Goal: Obtain resource: Obtain resource

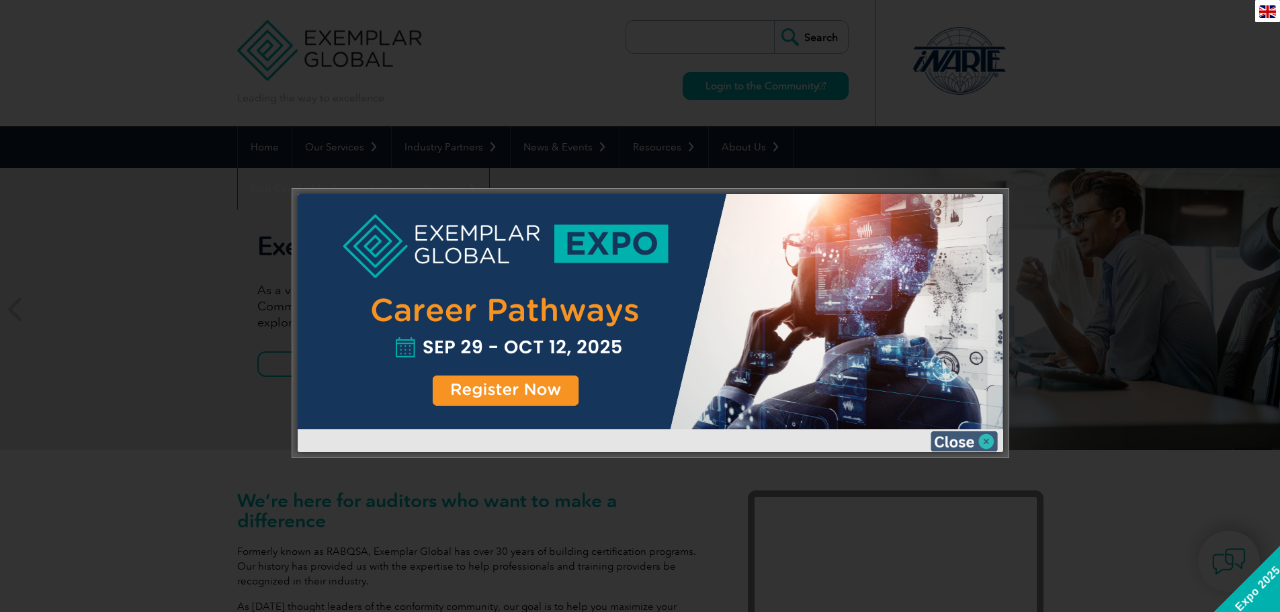
click at [965, 439] on img at bounding box center [964, 441] width 67 height 20
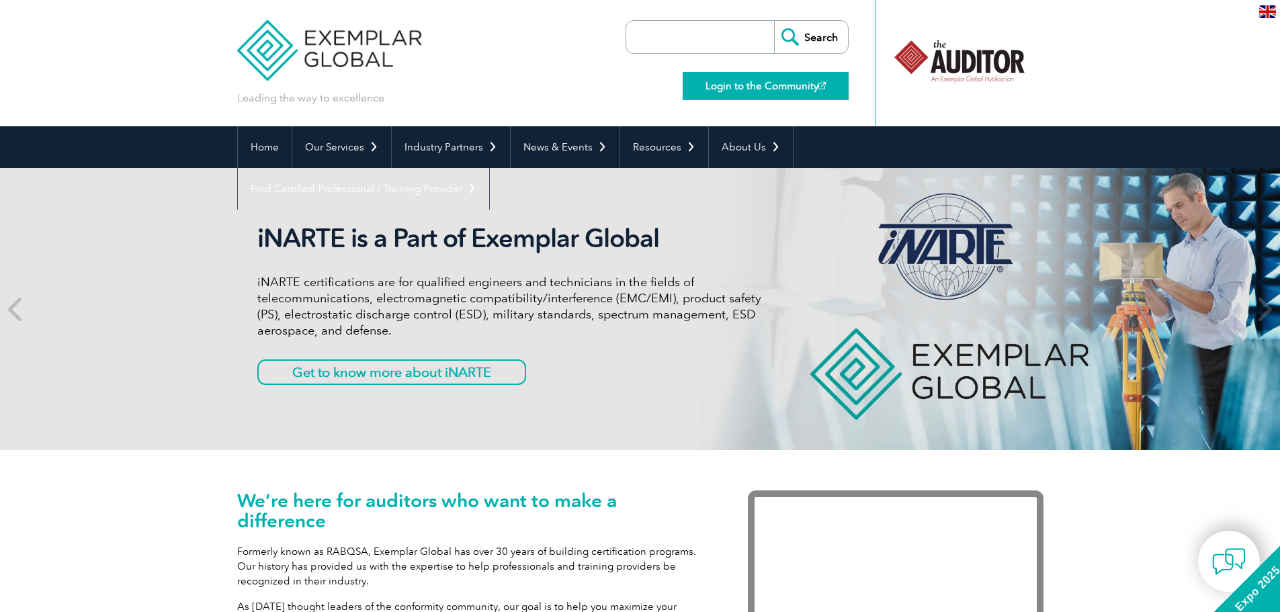
click at [804, 89] on link "Login to the Community" at bounding box center [766, 86] width 166 height 28
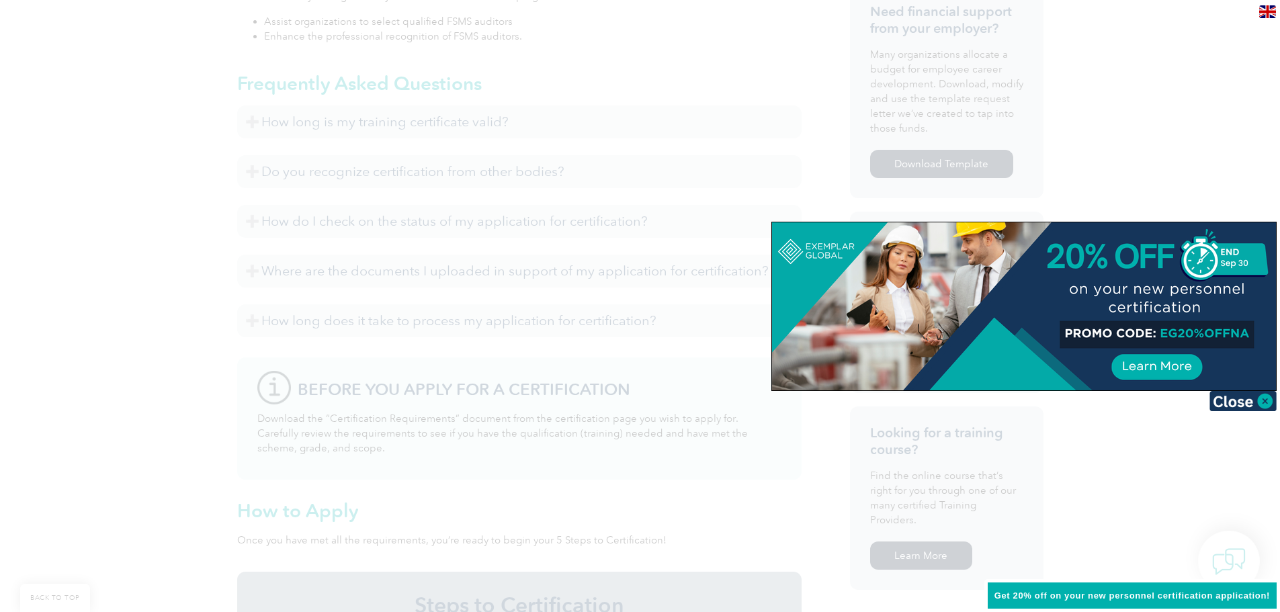
scroll to position [730, 0]
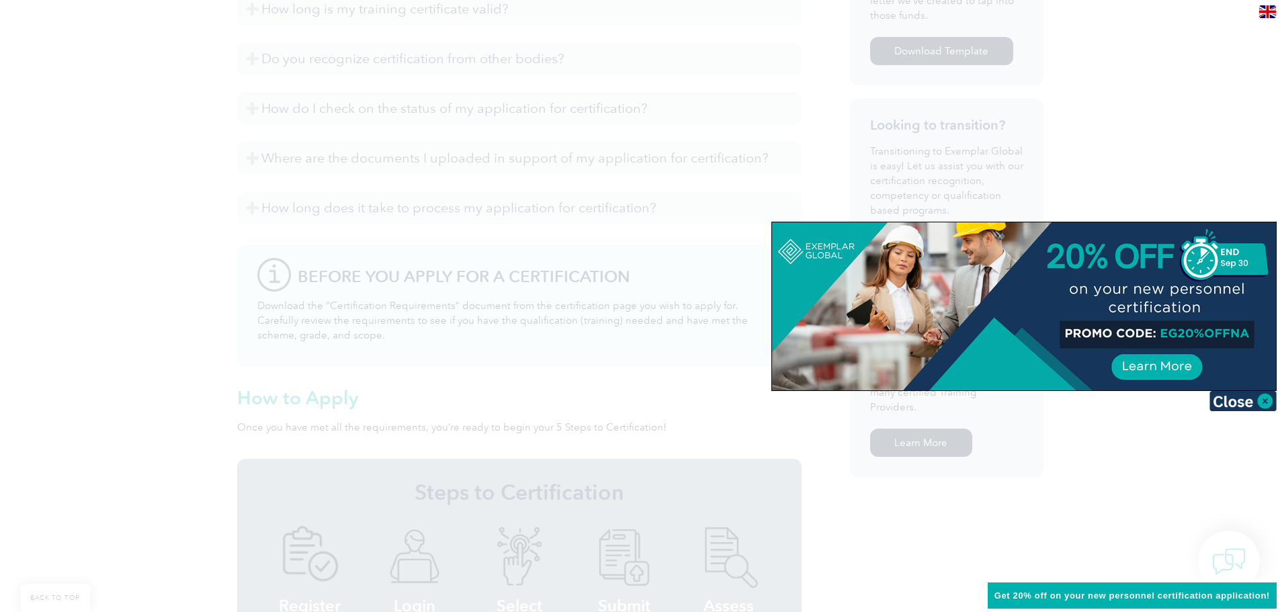
click at [1118, 591] on span "Get 20% off on your new personnel certification application!" at bounding box center [1131, 596] width 275 height 10
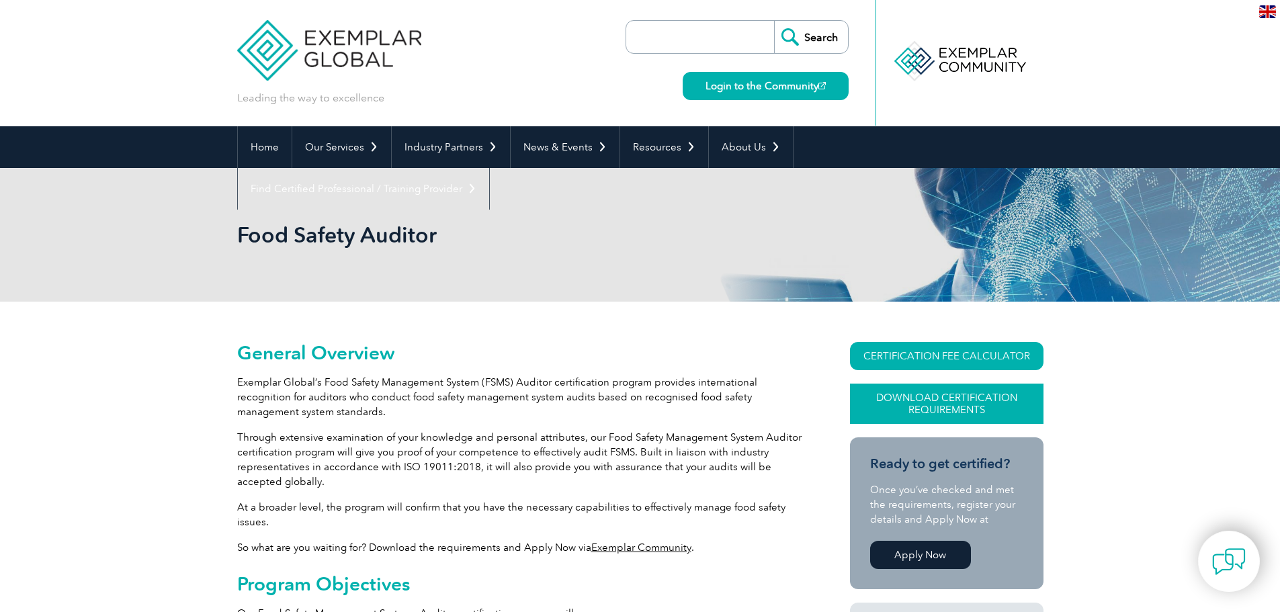
click at [949, 408] on link "Download Certification Requirements" at bounding box center [947, 404] width 194 height 40
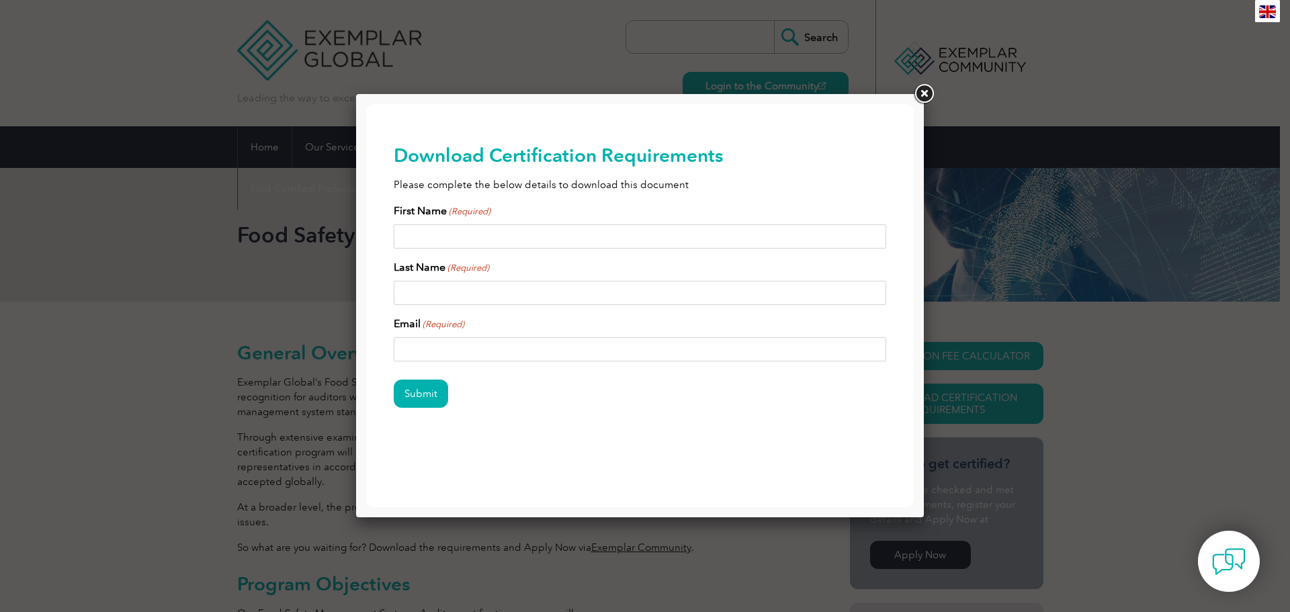
click at [921, 95] on link at bounding box center [924, 94] width 24 height 24
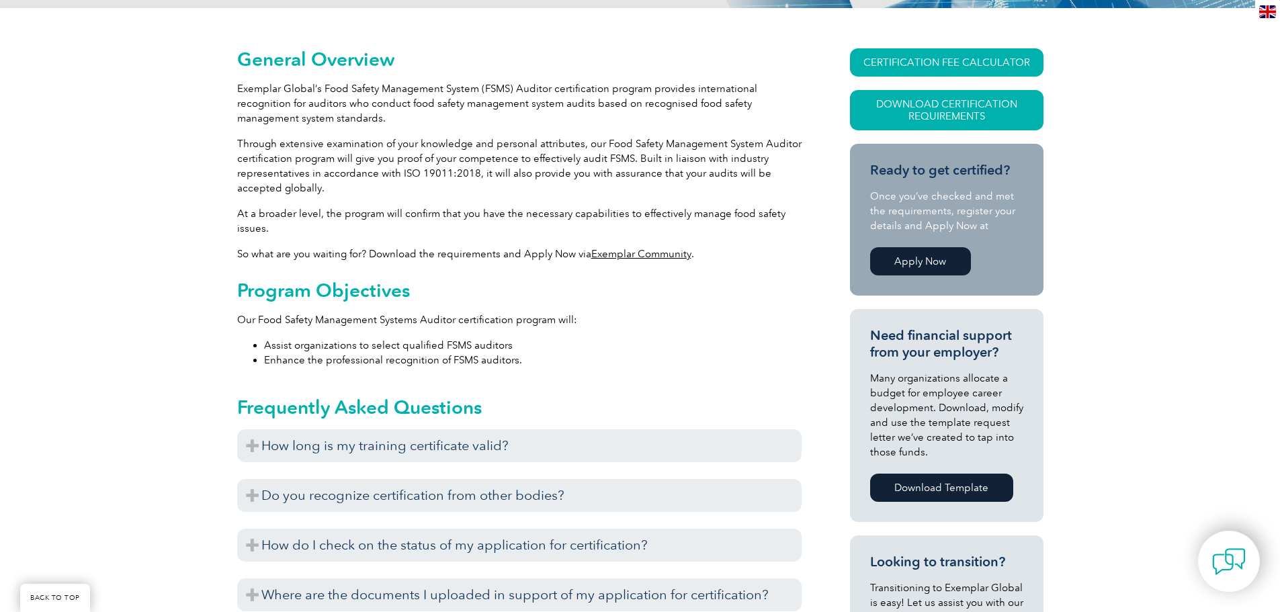
scroll to position [296, 0]
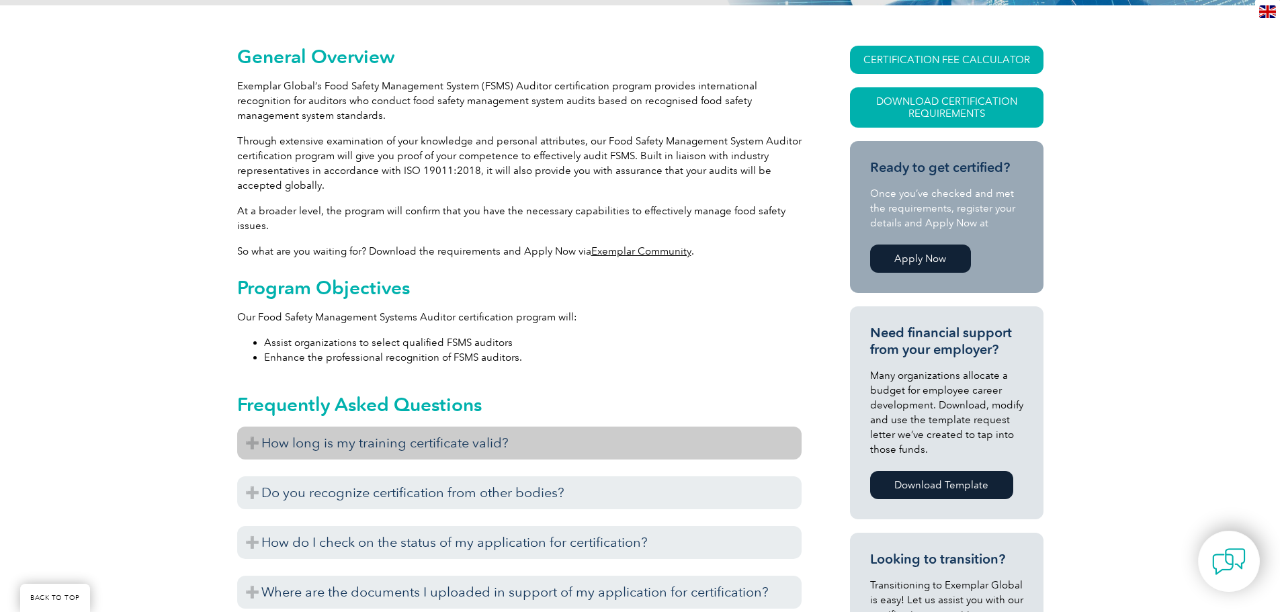
click at [528, 450] on h3 "How long is my training certificate valid?" at bounding box center [519, 443] width 564 height 33
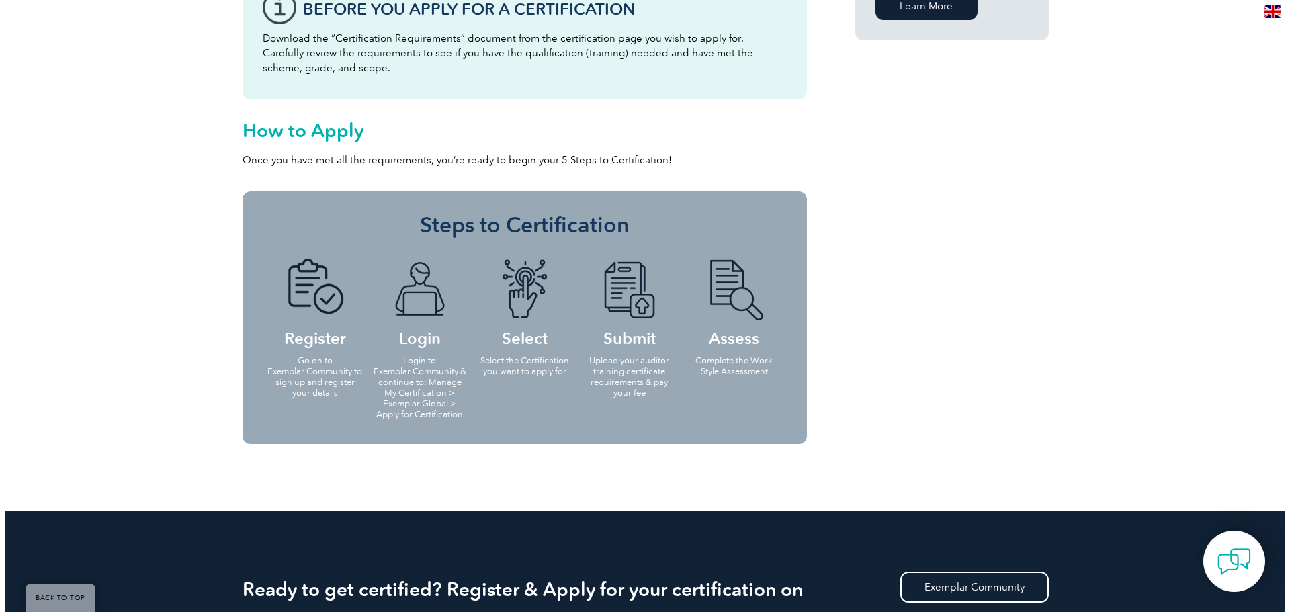
scroll to position [96, 0]
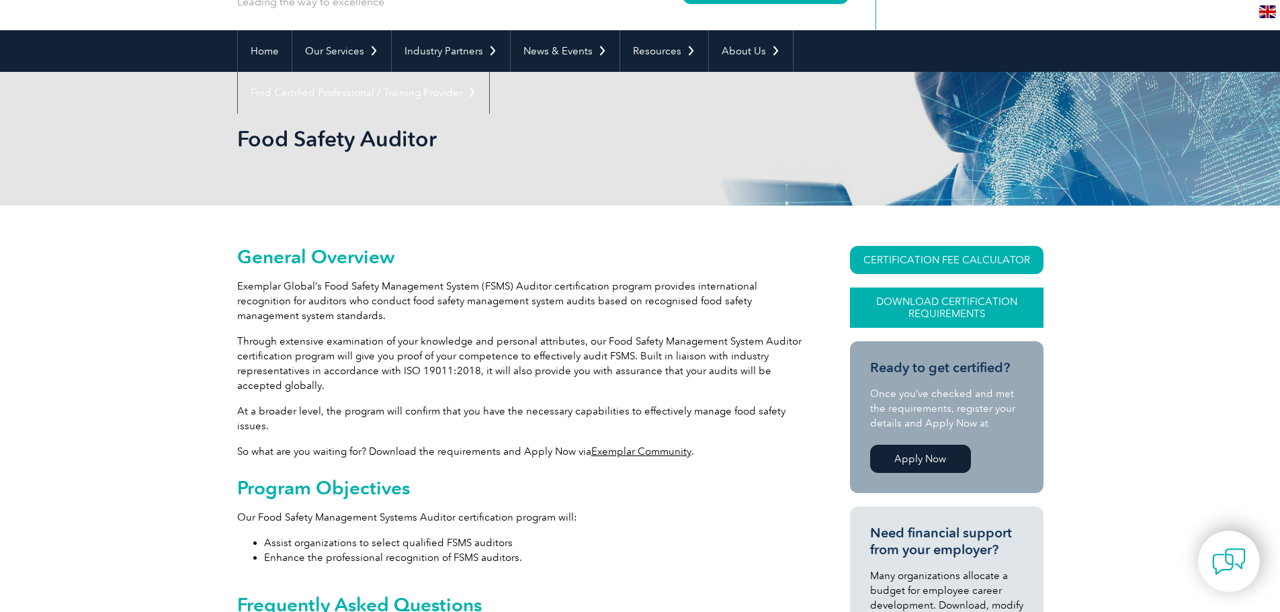
click at [936, 296] on link "Download Certification Requirements" at bounding box center [947, 308] width 194 height 40
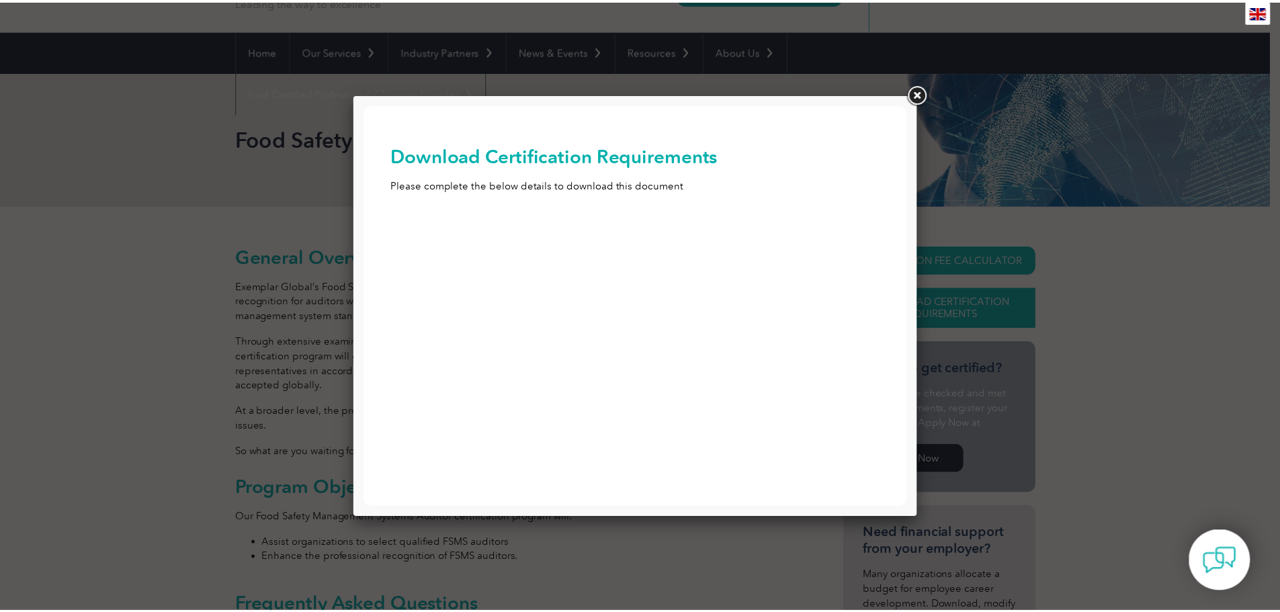
scroll to position [0, 0]
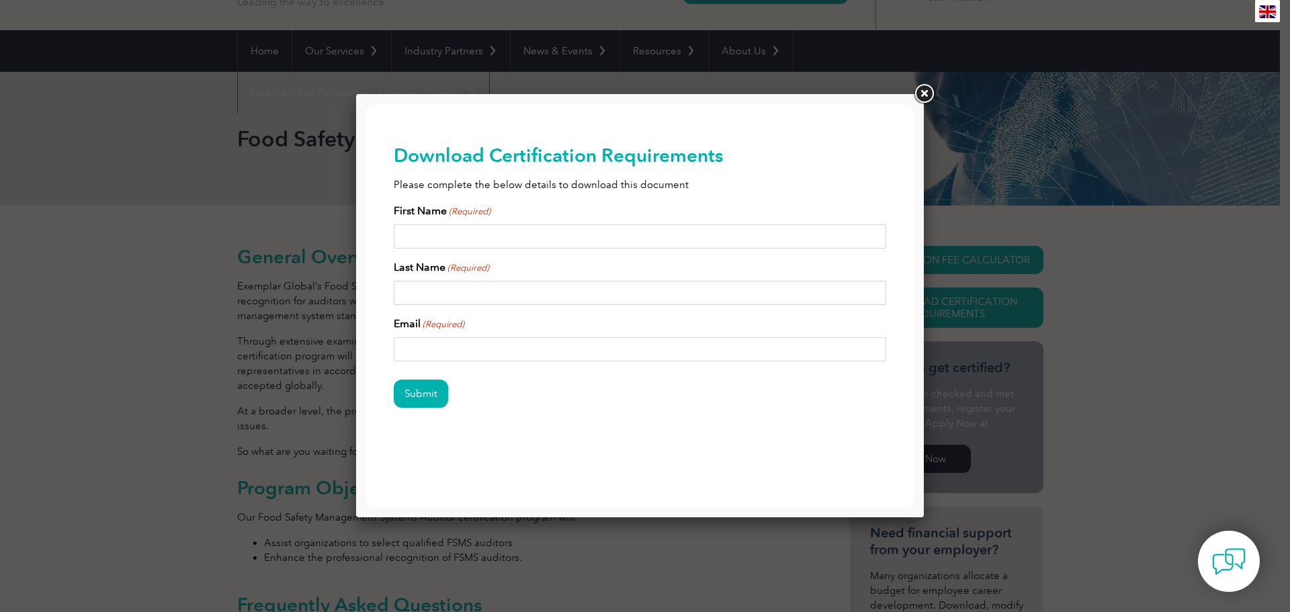
click at [923, 99] on link at bounding box center [924, 94] width 24 height 24
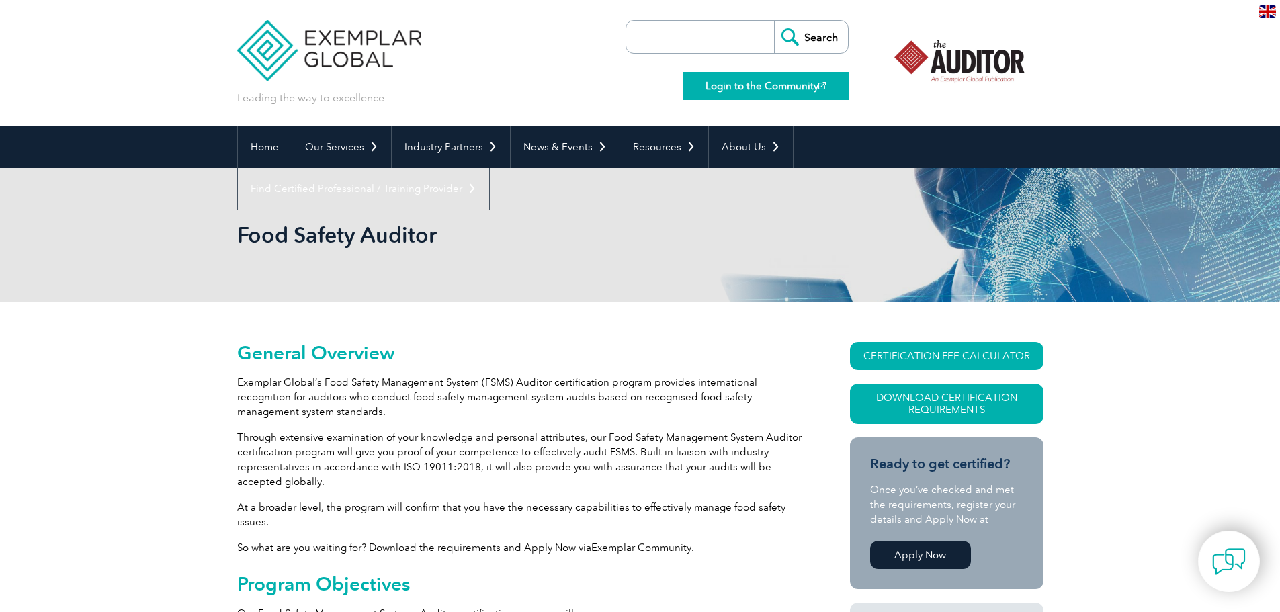
click at [773, 88] on link "Login to the Community" at bounding box center [766, 86] width 166 height 28
click at [898, 190] on div "Food Safety Auditor" at bounding box center [640, 235] width 806 height 134
